Goal: Task Accomplishment & Management: Manage account settings

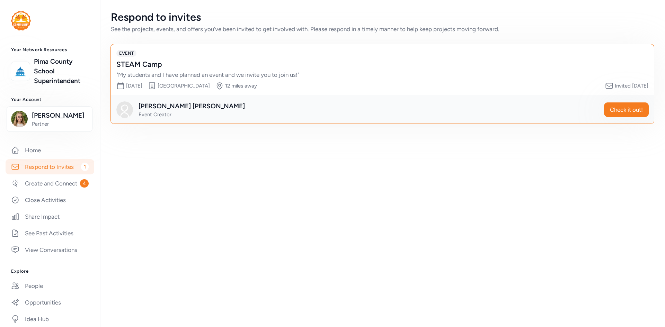
scroll to position [52, 0]
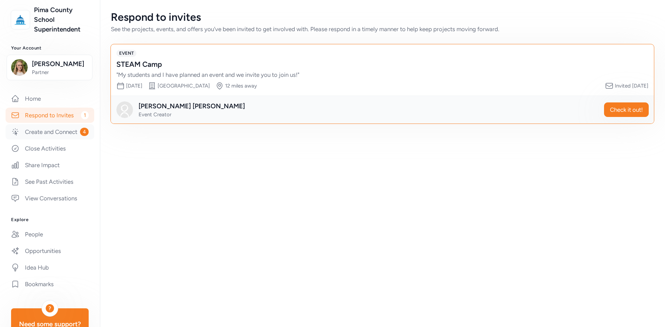
click at [53, 140] on link "Create and Connect 4" at bounding box center [50, 131] width 89 height 15
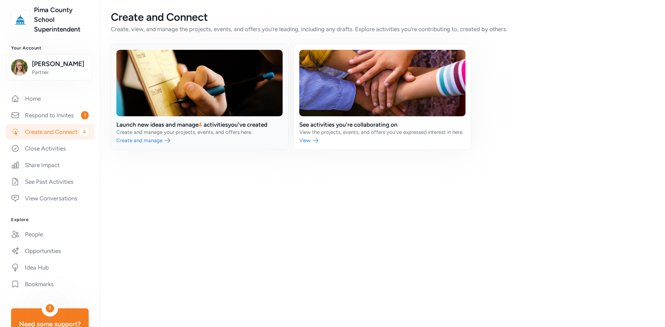
click at [218, 126] on link at bounding box center [199, 96] width 177 height 105
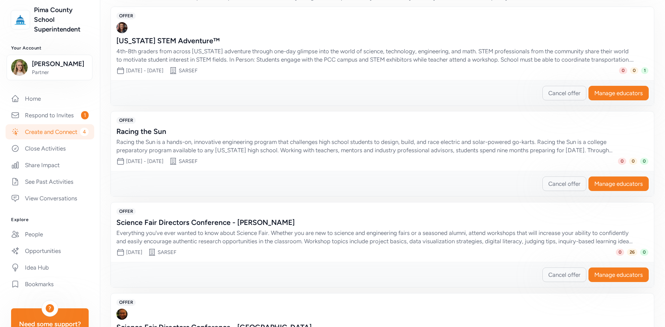
scroll to position [242, 0]
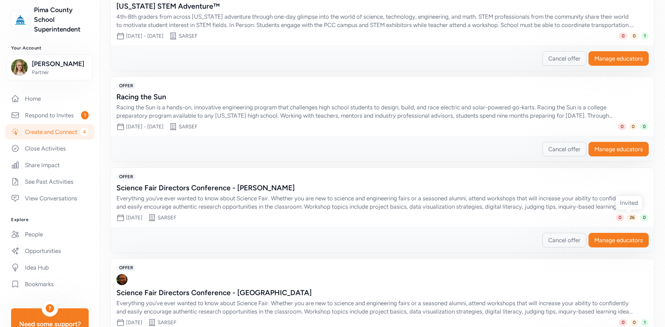
click at [629, 218] on span "26" at bounding box center [632, 217] width 10 height 7
click at [616, 238] on span "Manage educators" at bounding box center [618, 240] width 48 height 8
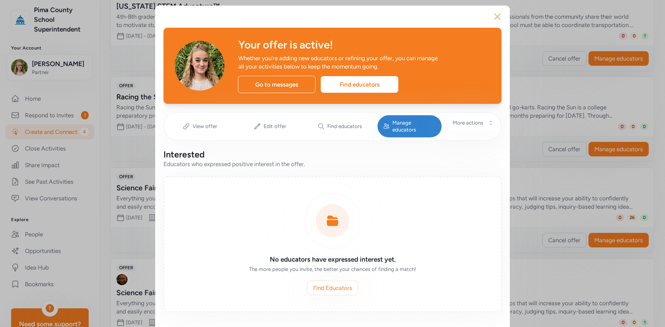
click at [499, 16] on icon "button" at bounding box center [497, 16] width 11 height 11
